Goal: Information Seeking & Learning: Learn about a topic

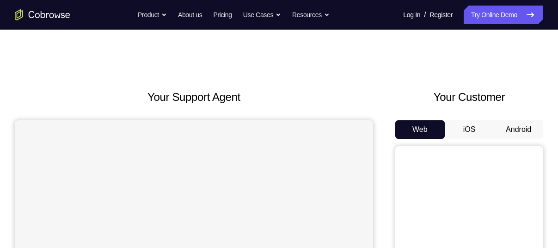
click at [522, 127] on button "Android" at bounding box center [518, 129] width 49 height 18
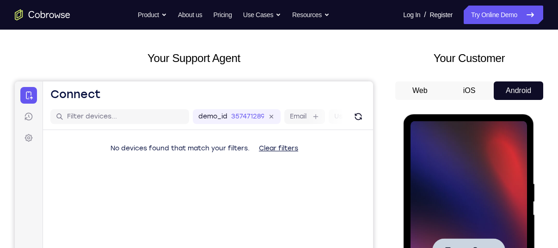
scroll to position [43, 0]
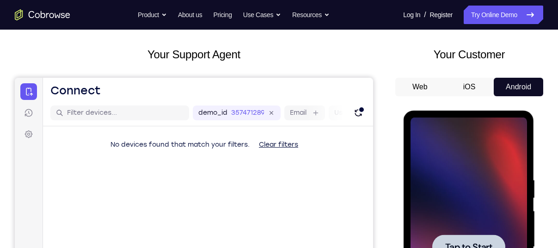
click at [441, 154] on div at bounding box center [468, 246] width 117 height 259
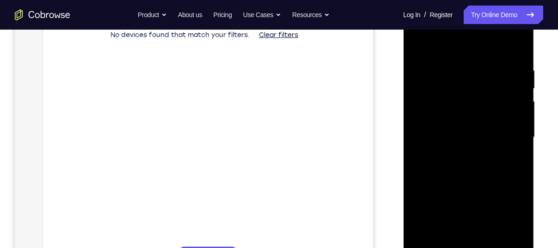
scroll to position [174, 0]
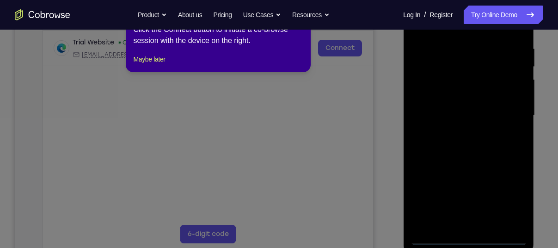
click at [468, 238] on div at bounding box center [468, 115] width 117 height 259
click at [158, 65] on button "Maybe later" at bounding box center [149, 59] width 32 height 11
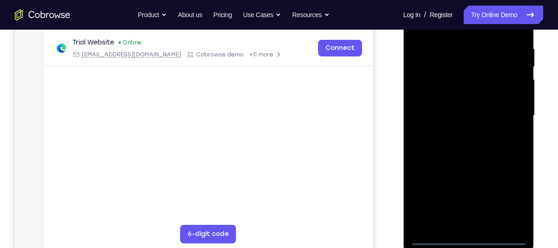
click at [506, 195] on div at bounding box center [468, 115] width 117 height 259
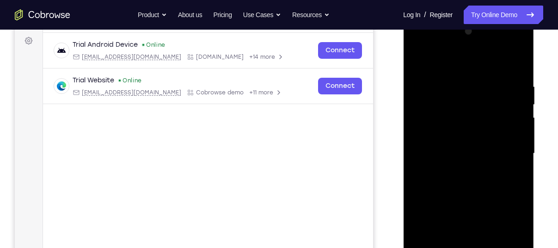
scroll to position [135, 0]
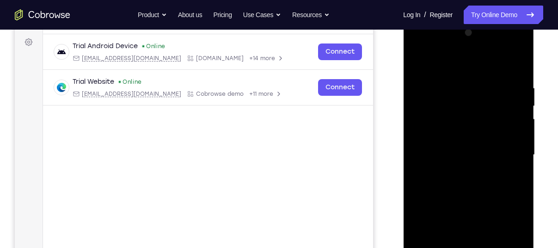
click at [432, 49] on div at bounding box center [468, 154] width 117 height 259
click at [511, 155] on div at bounding box center [468, 154] width 117 height 259
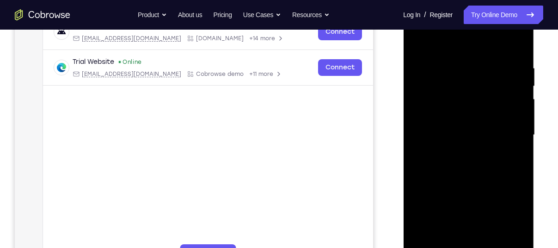
scroll to position [155, 0]
click at [462, 149] on div at bounding box center [468, 134] width 117 height 259
click at [477, 181] on div at bounding box center [468, 134] width 117 height 259
click at [472, 90] on div at bounding box center [468, 134] width 117 height 259
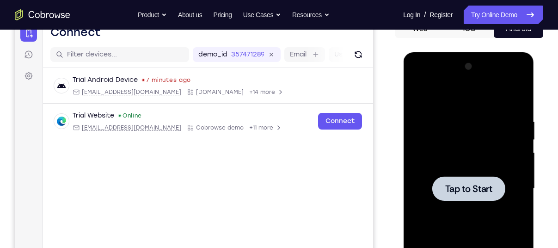
scroll to position [95, 0]
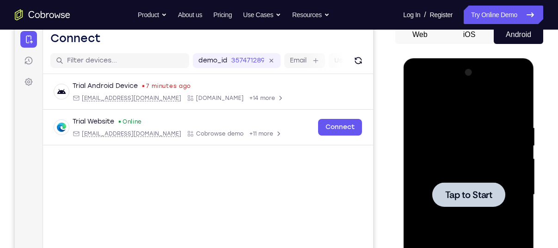
click at [452, 117] on div at bounding box center [468, 194] width 117 height 259
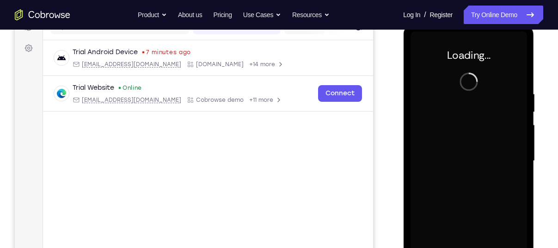
scroll to position [131, 0]
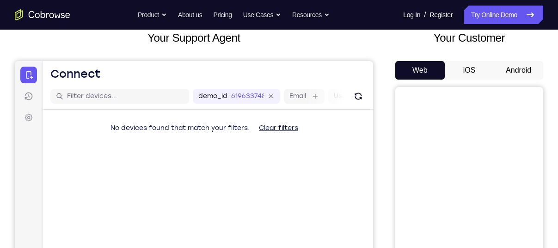
scroll to position [63, 0]
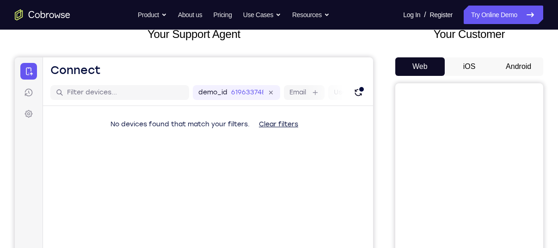
click at [503, 64] on button "Android" at bounding box center [518, 66] width 49 height 18
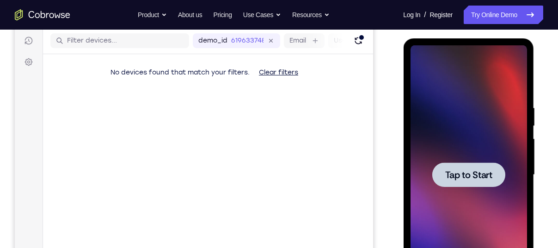
scroll to position [0, 0]
click at [452, 114] on div at bounding box center [468, 174] width 117 height 259
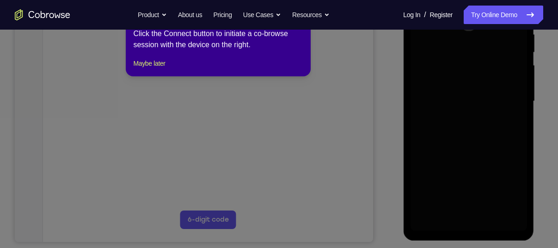
scroll to position [193, 0]
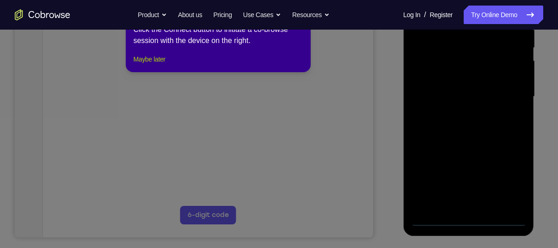
click at [165, 65] on button "Maybe later" at bounding box center [149, 59] width 32 height 11
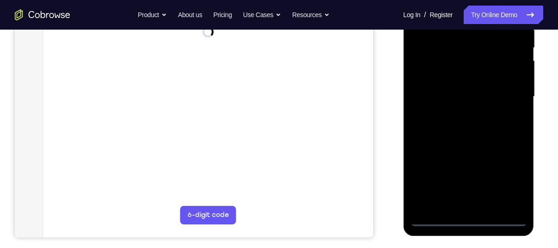
click at [474, 220] on div at bounding box center [468, 96] width 117 height 259
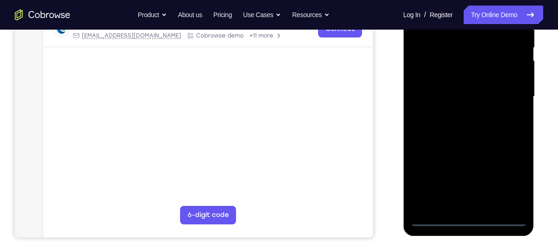
click at [510, 183] on div at bounding box center [468, 96] width 117 height 259
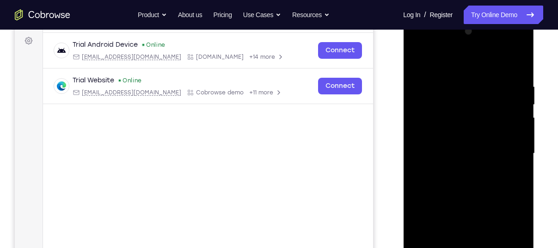
scroll to position [128, 0]
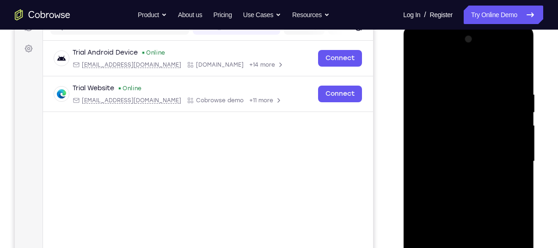
click at [430, 56] on div at bounding box center [468, 161] width 117 height 259
click at [450, 107] on div at bounding box center [468, 161] width 117 height 259
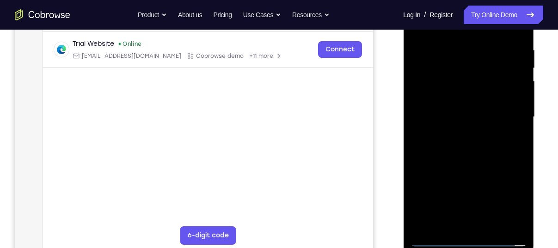
scroll to position [175, 0]
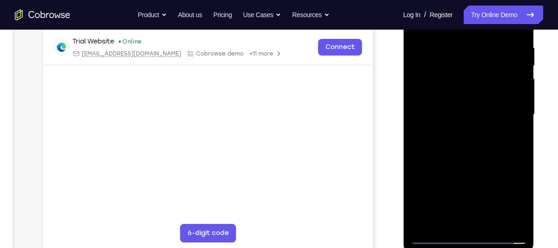
click at [450, 198] on div at bounding box center [468, 114] width 117 height 259
click at [436, 235] on div at bounding box center [468, 114] width 117 height 259
click at [461, 74] on div at bounding box center [468, 114] width 117 height 259
click at [479, 146] on div at bounding box center [468, 114] width 117 height 259
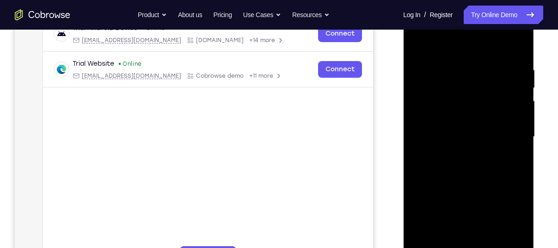
scroll to position [153, 0]
click at [470, 152] on div at bounding box center [468, 136] width 117 height 259
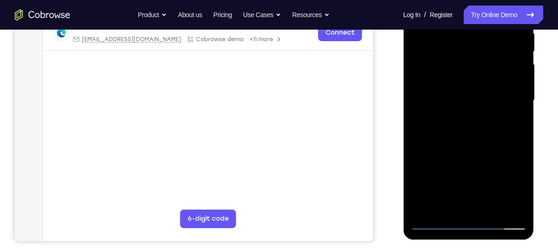
scroll to position [190, 0]
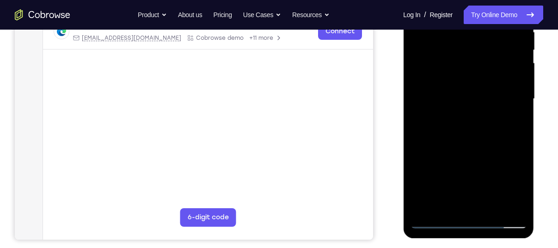
click at [493, 209] on div at bounding box center [468, 98] width 117 height 259
click at [478, 148] on div at bounding box center [468, 98] width 117 height 259
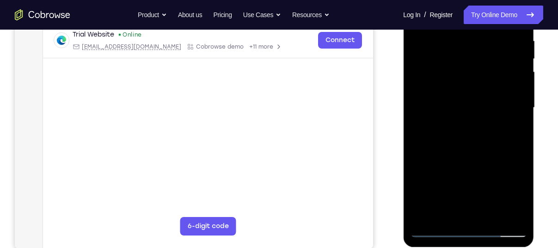
scroll to position [180, 0]
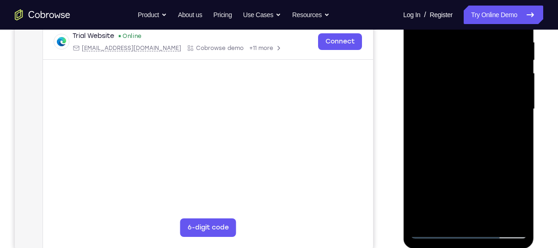
click at [515, 85] on div at bounding box center [468, 109] width 117 height 259
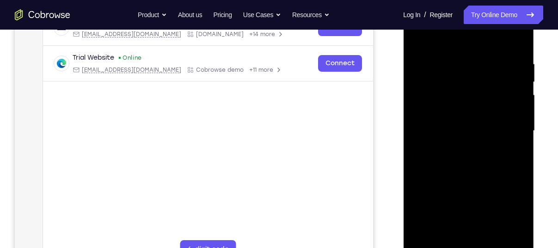
scroll to position [157, 0]
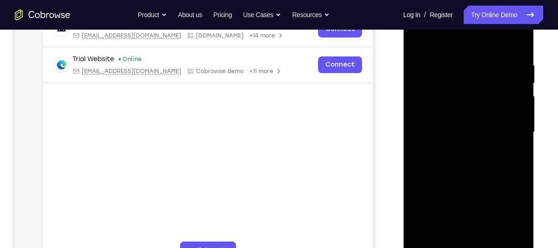
click at [422, 38] on div at bounding box center [468, 132] width 117 height 259
click at [451, 67] on div at bounding box center [468, 132] width 117 height 259
click at [515, 130] on div at bounding box center [468, 132] width 117 height 259
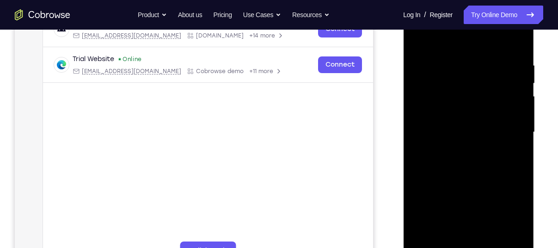
click at [418, 145] on div at bounding box center [468, 132] width 117 height 259
click at [521, 125] on div at bounding box center [468, 132] width 117 height 259
click at [515, 45] on div at bounding box center [468, 132] width 117 height 259
click at [483, 63] on div at bounding box center [468, 132] width 117 height 259
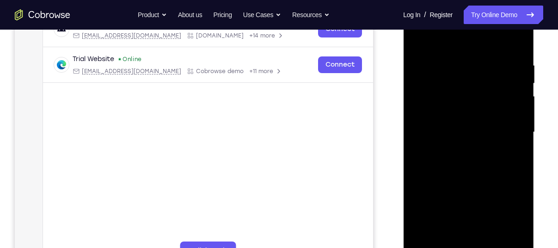
click at [516, 107] on div at bounding box center [468, 132] width 117 height 259
click at [516, 44] on div at bounding box center [468, 132] width 117 height 259
